Goal: Task Accomplishment & Management: Complete application form

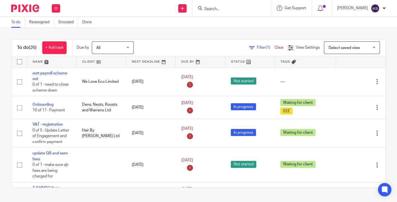
click at [173, 13] on div "Send new email Create task Add client" at bounding box center [183, 8] width 20 height 17
click at [172, 44] on link "Add client" at bounding box center [170, 43] width 34 height 8
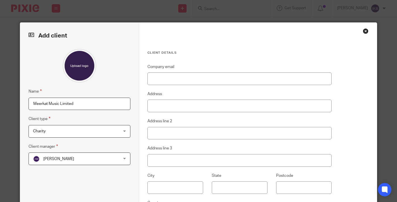
type input "Meerkat Music Limited"
click at [66, 130] on span "Charity" at bounding box center [72, 131] width 78 height 12
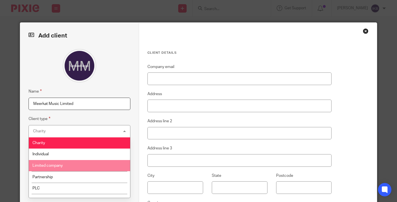
click at [76, 161] on li "Limited company" at bounding box center [79, 165] width 101 height 11
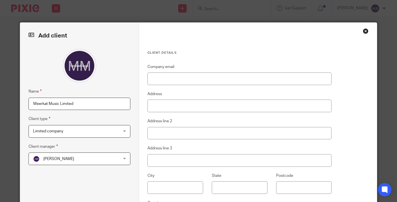
click at [76, 161] on span "[PERSON_NAME]" at bounding box center [72, 159] width 78 height 12
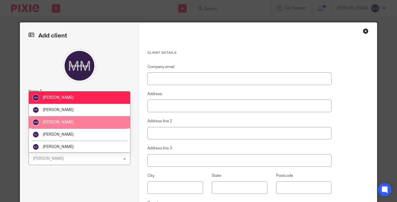
click at [82, 119] on li "[PERSON_NAME]" at bounding box center [79, 122] width 101 height 12
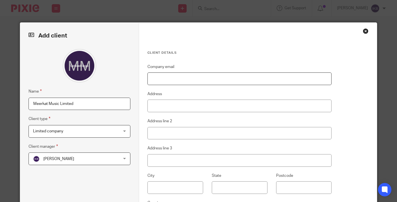
paste input "ben@lovecoco.com"
type input "ben@lovecoco.com"
click at [268, 94] on fieldset "Address" at bounding box center [240, 102] width 184 height 22
paste input "64 Stockbridge Road"
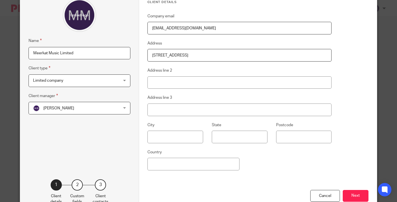
scroll to position [69, 0]
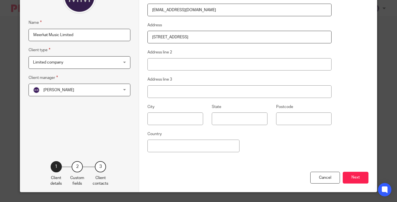
type input "64 Stockbridge Road"
type input "Winchester"
click at [208, 155] on div "Company email ben@lovecoco.com Address 64 Stockbridge Road Address line 2 Winch…" at bounding box center [240, 83] width 184 height 177
type input "England"
paste input "SO22 6RL"
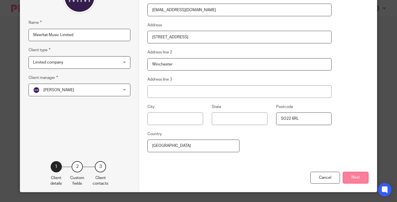
type input "SO22 6RL"
click at [351, 173] on button "Next" at bounding box center [356, 178] width 26 height 12
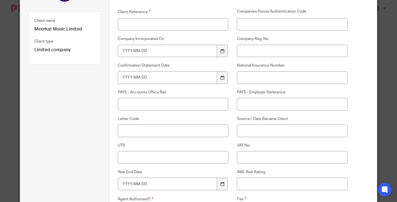
click at [178, 15] on label "Client Reference" at bounding box center [173, 12] width 111 height 6
click at [178, 18] on input "Client Reference" at bounding box center [173, 24] width 111 height 13
click at [178, 23] on input "Client Reference" at bounding box center [173, 24] width 111 height 13
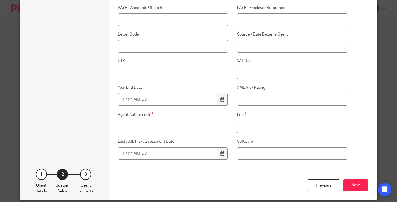
scroll to position [154, 0]
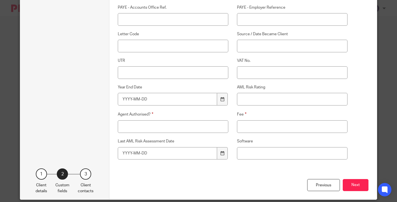
type input "MEE001"
click at [263, 126] on input "Fee" at bounding box center [292, 126] width 111 height 13
type input "5"
type input "Invoice (paid via instalments)"
click at [214, 127] on input "Agent Authorised?" at bounding box center [173, 126] width 111 height 13
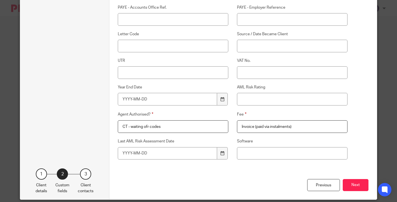
click at [147, 128] on input "CT - waiting ofr codes" at bounding box center [173, 126] width 111 height 13
click at [145, 125] on input "CT - waiting fr codes" at bounding box center [173, 126] width 111 height 13
type input "CT - waiting for codes"
click at [231, 114] on div "Fee Invoice (paid via instalments)" at bounding box center [288, 122] width 119 height 22
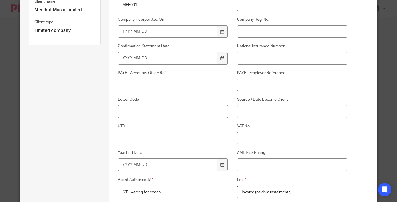
scroll to position [88, 0]
paste input "05168866"
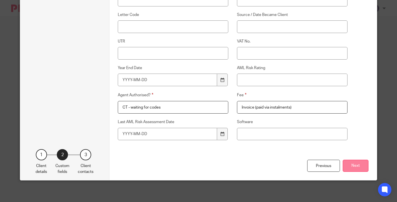
type input "05168866"
click at [355, 164] on button "Next" at bounding box center [356, 166] width 26 height 12
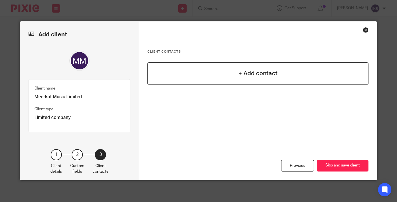
click at [272, 78] on h4 "+ Add contact" at bounding box center [258, 73] width 39 height 9
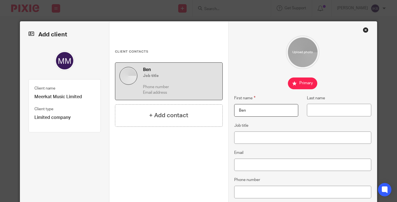
type input "Ben"
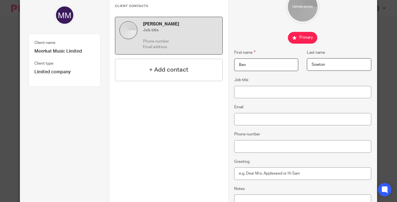
scroll to position [49, 0]
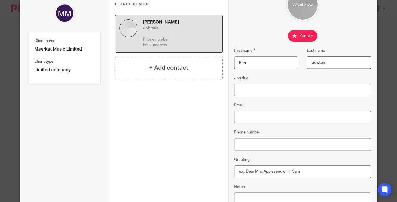
type input "Sowton"
type input "Director"
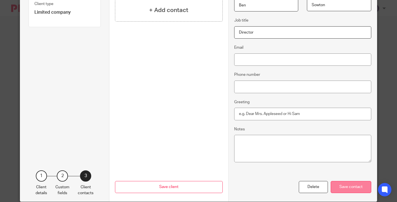
click at [357, 188] on div "Save contact" at bounding box center [351, 187] width 41 height 12
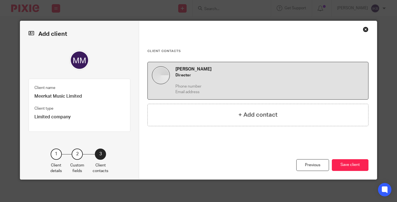
scroll to position [1, 0]
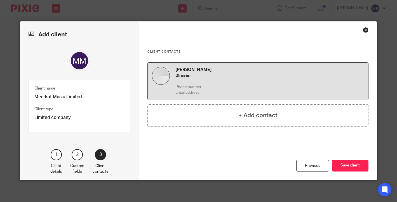
click at [357, 188] on div "Add client Name Meerkat Music Limited Client type Limited company Limited compa…" at bounding box center [198, 101] width 397 height 202
click at [351, 162] on button "Save client" at bounding box center [350, 166] width 37 height 12
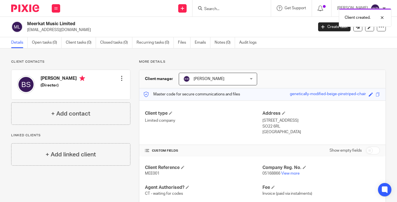
scroll to position [8, 0]
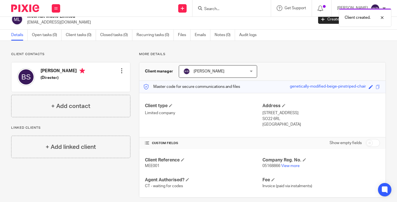
click at [64, 148] on h4 "+ Add linked client" at bounding box center [71, 147] width 50 height 9
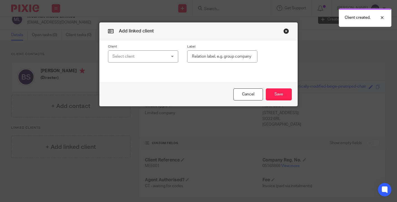
click at [142, 57] on div "Select client" at bounding box center [139, 57] width 53 height 12
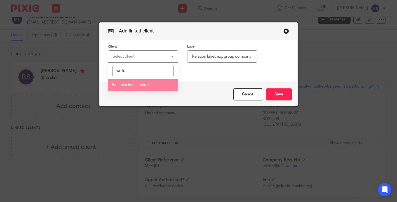
type input "we lo"
click at [159, 91] on li "We Love Eco Limited" at bounding box center [143, 84] width 70 height 11
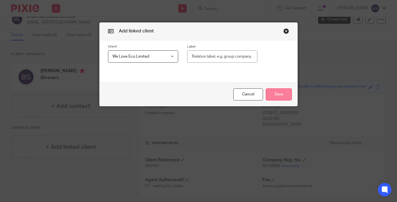
click at [281, 93] on button "Save" at bounding box center [279, 95] width 26 height 12
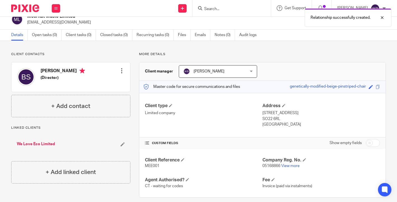
click at [124, 146] on icon at bounding box center [123, 144] width 4 height 4
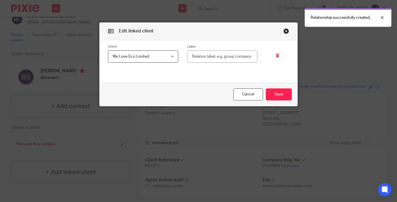
click at [226, 55] on input "text" at bounding box center [222, 56] width 71 height 13
type input "Same director"
click at [279, 94] on button "Save" at bounding box center [279, 95] width 26 height 12
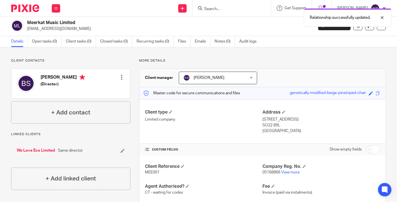
scroll to position [1, 0]
click at [152, 45] on link "Recurring tasks (0)" at bounding box center [155, 41] width 37 height 11
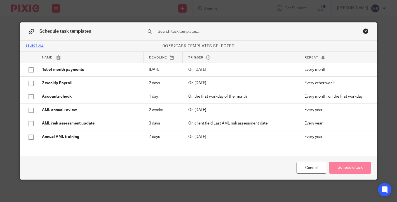
click at [367, 32] on div "Close this dialog window" at bounding box center [366, 31] width 6 height 6
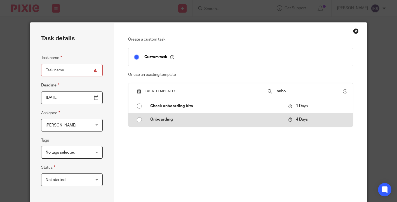
type input "onbo"
click at [227, 125] on td "Onboarding" at bounding box center [215, 119] width 141 height 13
type input "[DATE]"
type input "Onboarding"
checkbox input "false"
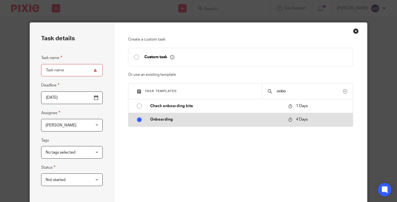
radio input "true"
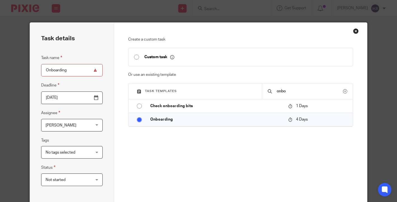
click at [94, 98] on input "[DATE]" at bounding box center [72, 98] width 62 height 13
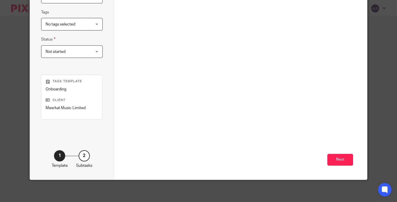
scroll to position [128, 0]
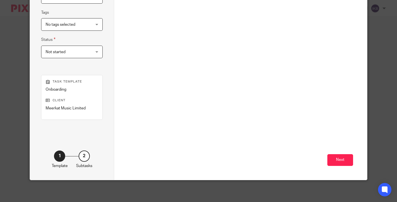
click at [339, 168] on div "Next" at bounding box center [240, 129] width 225 height 101
click at [339, 159] on button "Next" at bounding box center [341, 160] width 26 height 12
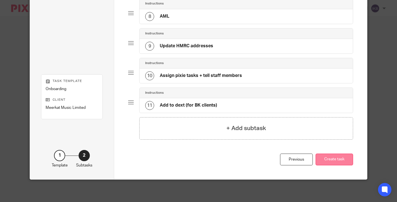
click at [343, 156] on button "Create task" at bounding box center [335, 160] width 38 height 12
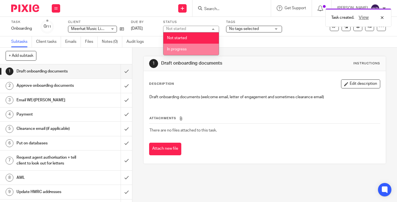
click at [200, 49] on li "In progress" at bounding box center [191, 49] width 55 height 11
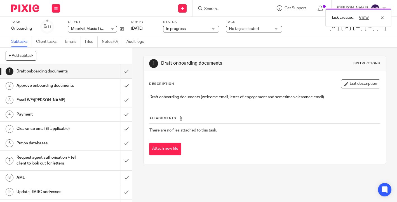
click at [248, 30] on span "No tags selected" at bounding box center [244, 29] width 30 height 4
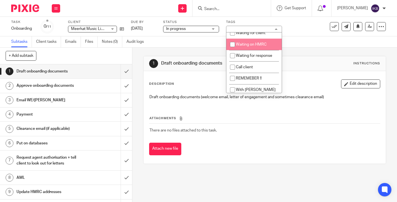
scroll to position [172, 0]
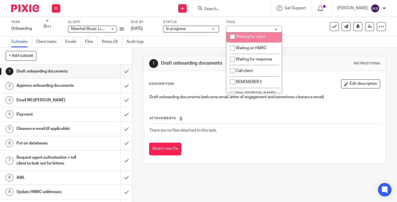
click at [260, 39] on span "Waiting for client" at bounding box center [251, 37] width 30 height 4
checkbox input "true"
click at [187, 41] on div "Subtasks Client tasks Emails Files Notes (0) Audit logs" at bounding box center [198, 41] width 397 height 11
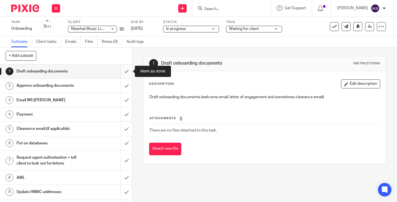
click at [125, 78] on input "submit" at bounding box center [66, 71] width 132 height 14
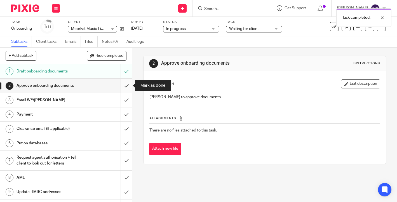
click at [124, 87] on input "submit" at bounding box center [66, 86] width 132 height 14
